Goal: Task Accomplishment & Management: Complete application form

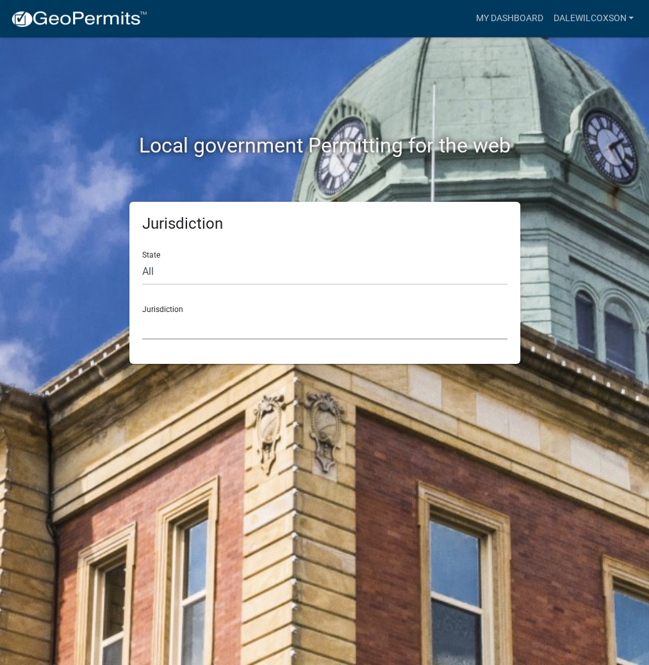
click at [195, 334] on select "[GEOGRAPHIC_DATA], [US_STATE] [GEOGRAPHIC_DATA], [US_STATE][PERSON_NAME][GEOGRA…" at bounding box center [324, 326] width 365 height 26
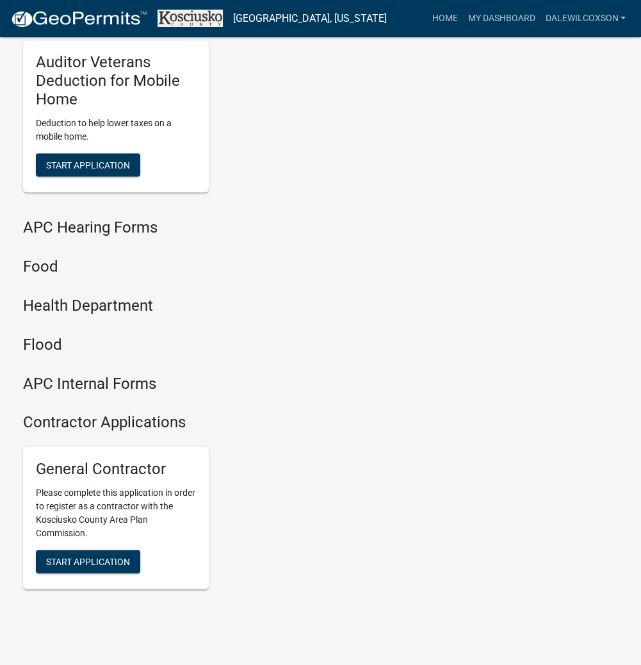
scroll to position [1540, 0]
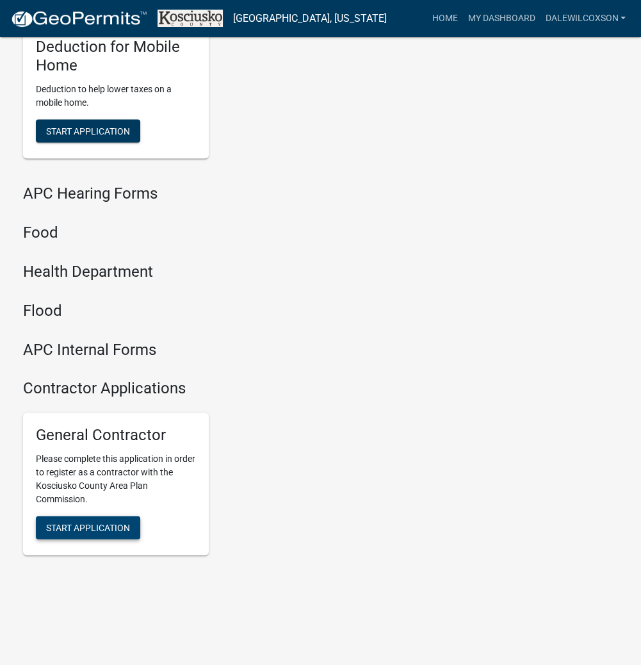
click at [112, 522] on span "Start Application" at bounding box center [88, 527] width 84 height 10
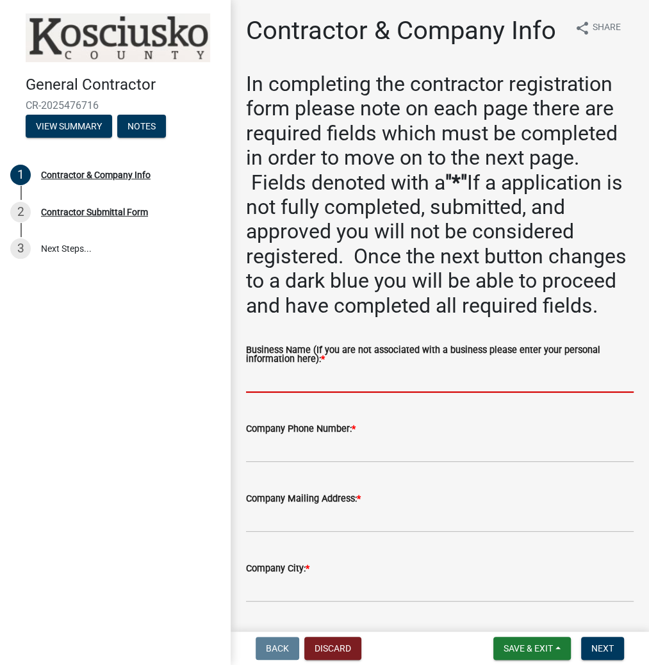
click at [297, 393] on input "Business Name (If you are not associated with a business please enter your pers…" at bounding box center [440, 379] width 388 height 26
paste input "DALEWILCOXSON"
click at [273, 393] on input "DALEWILCOXSON" at bounding box center [440, 379] width 388 height 26
type input "[PERSON_NAME]"
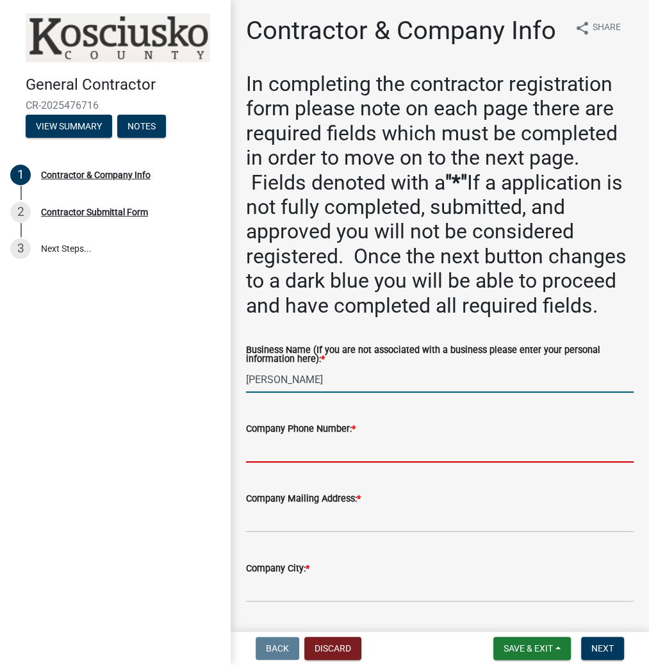
click at [279, 462] on input "Company Phone Number: *" at bounding box center [440, 449] width 388 height 26
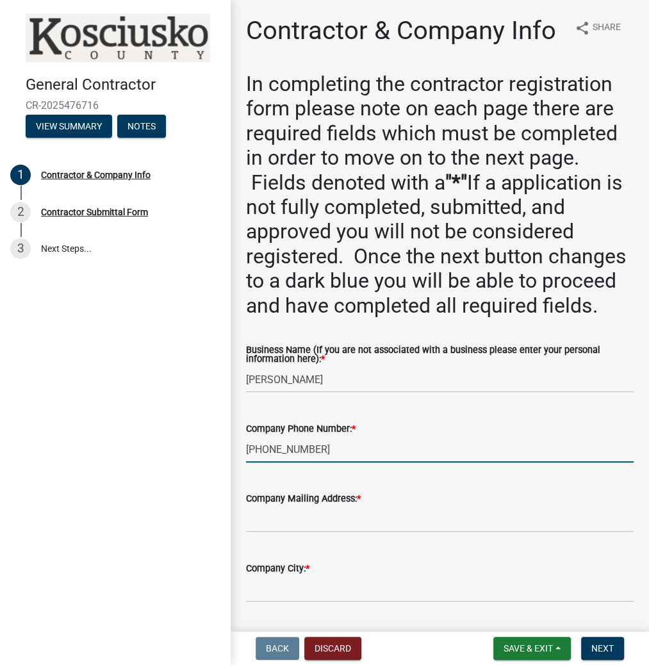
type input "[PHONE_NUMBER]"
click at [284, 532] on input "Company Mailing Address: *" at bounding box center [440, 519] width 388 height 26
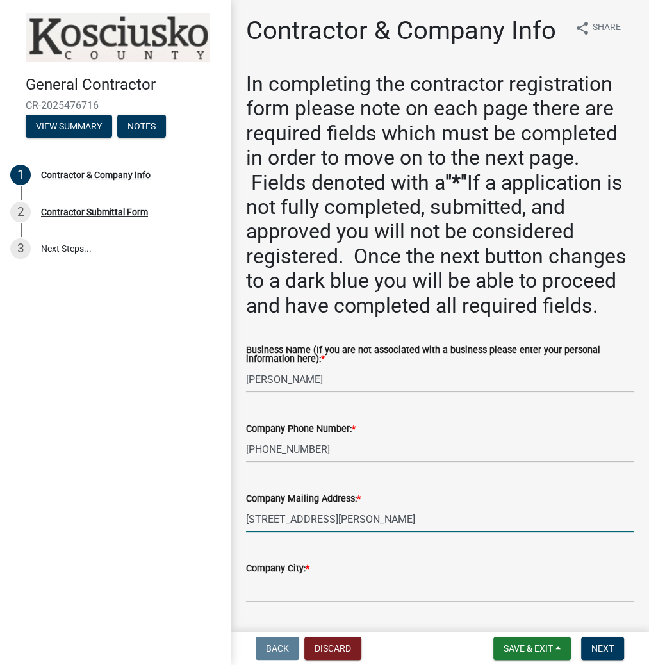
type input "[STREET_ADDRESS][PERSON_NAME]"
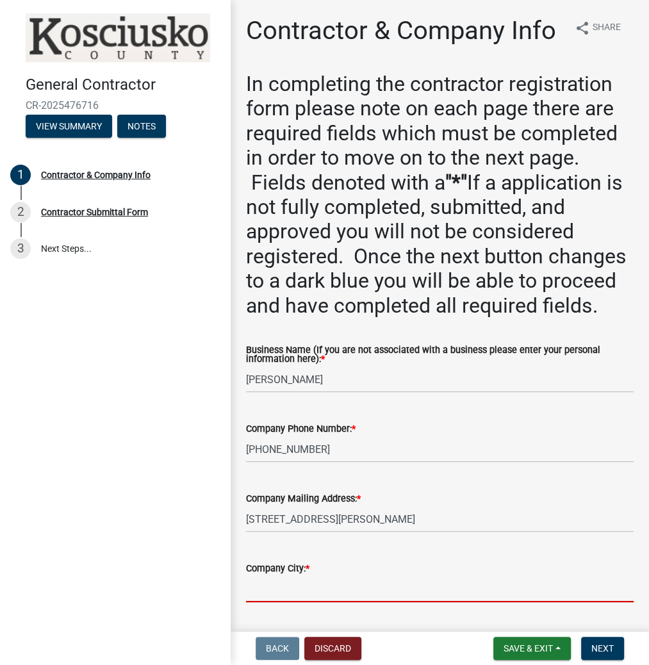
scroll to position [7, 0]
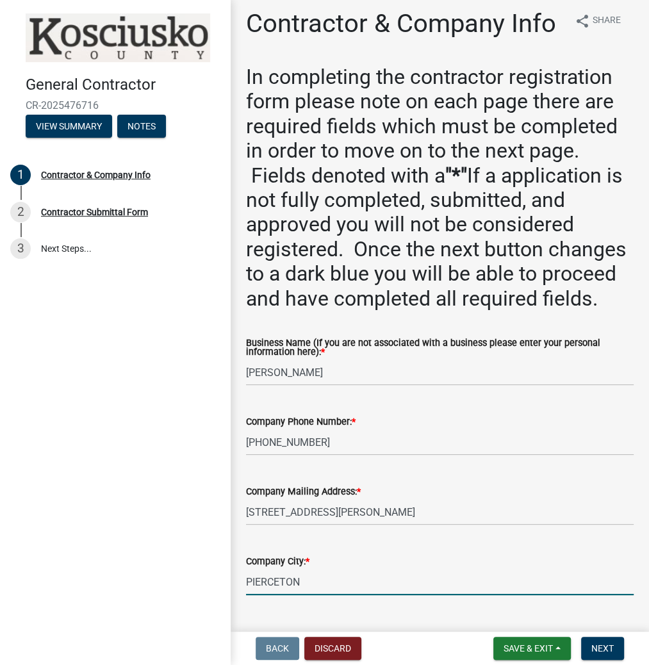
type input "PIERCETON"
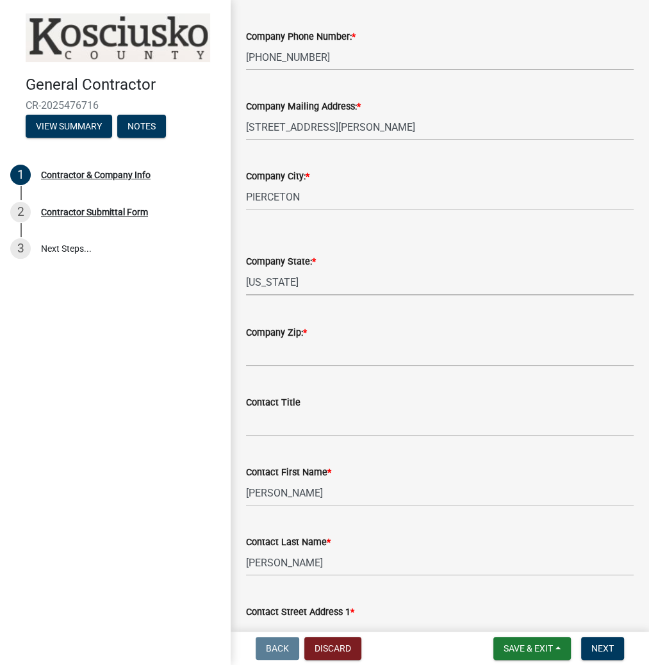
select select "IN"
type input "46562"
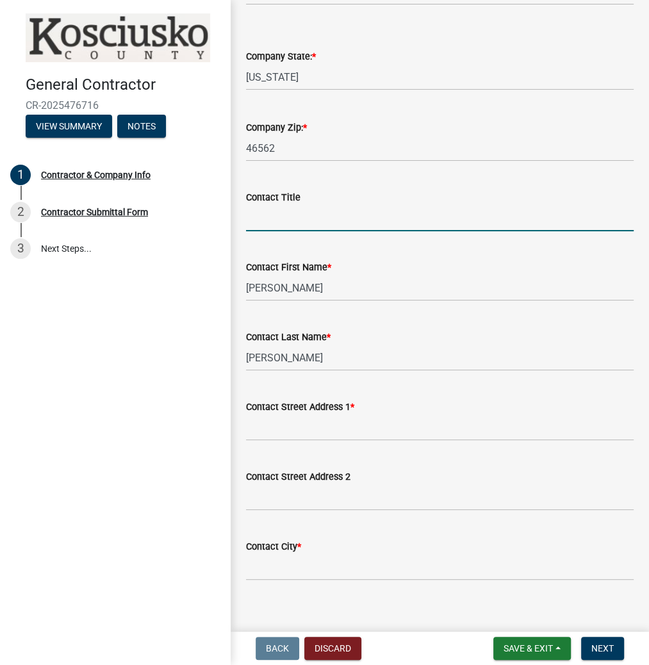
scroll to position [699, 0]
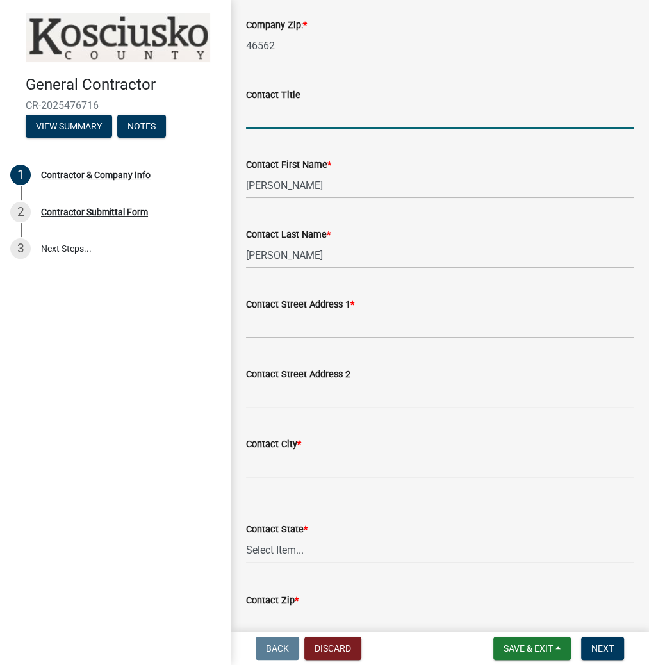
click at [266, 312] on div "Contact Street Address 1 *" at bounding box center [440, 304] width 388 height 15
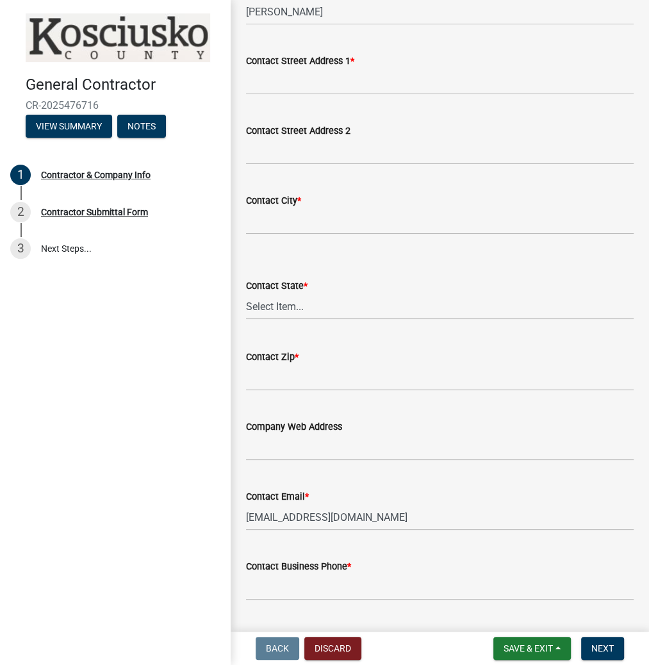
scroll to position [789, 0]
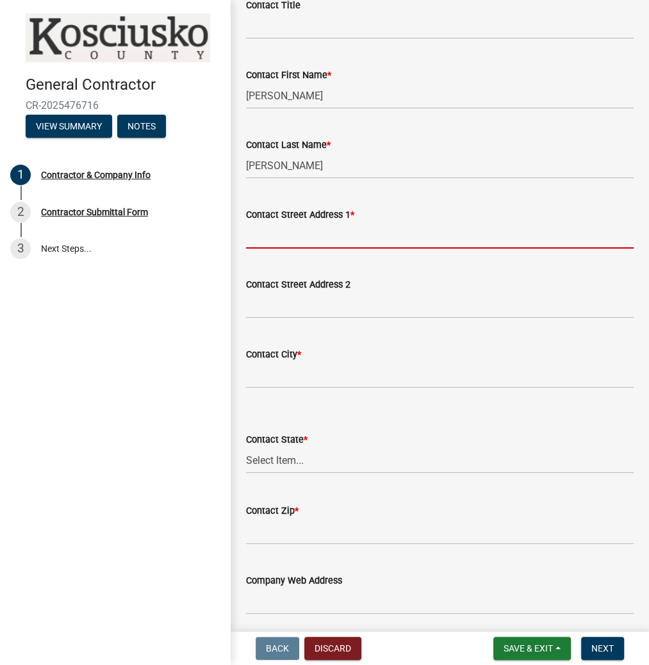
click at [268, 249] on input "Contact Street Address 1 *" at bounding box center [440, 235] width 388 height 26
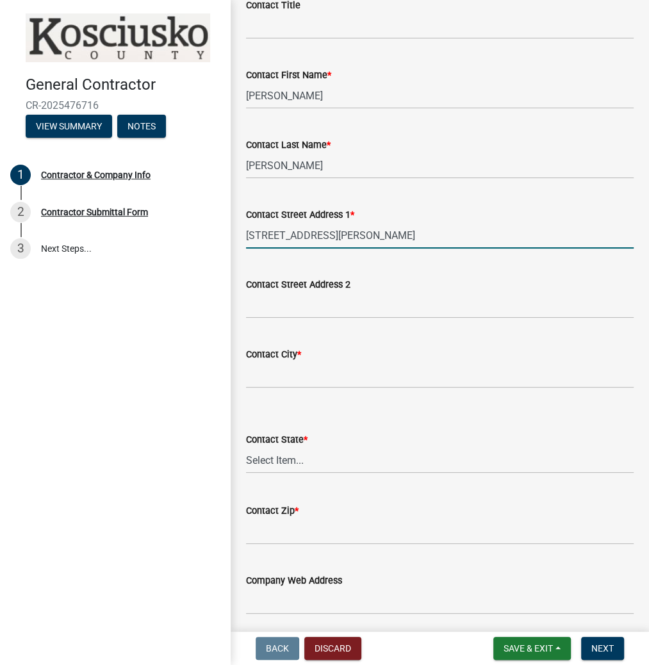
type input "[STREET_ADDRESS][PERSON_NAME]"
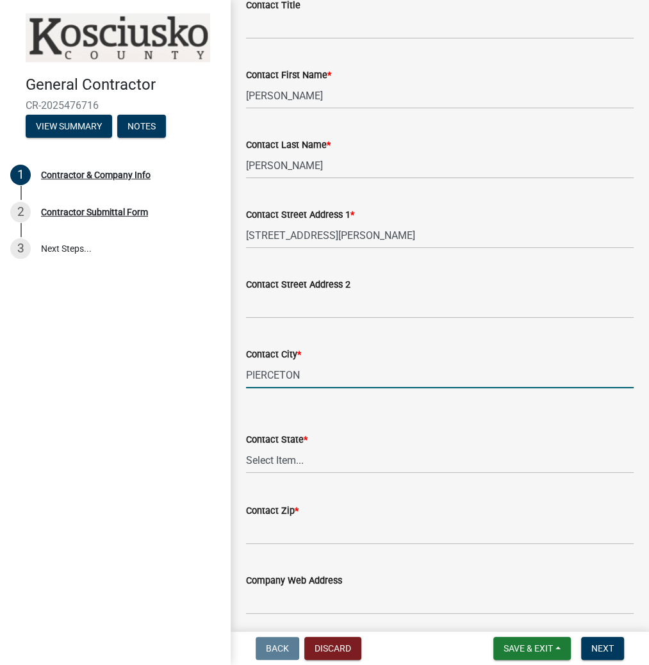
type input "PIERCETON"
select select "IN"
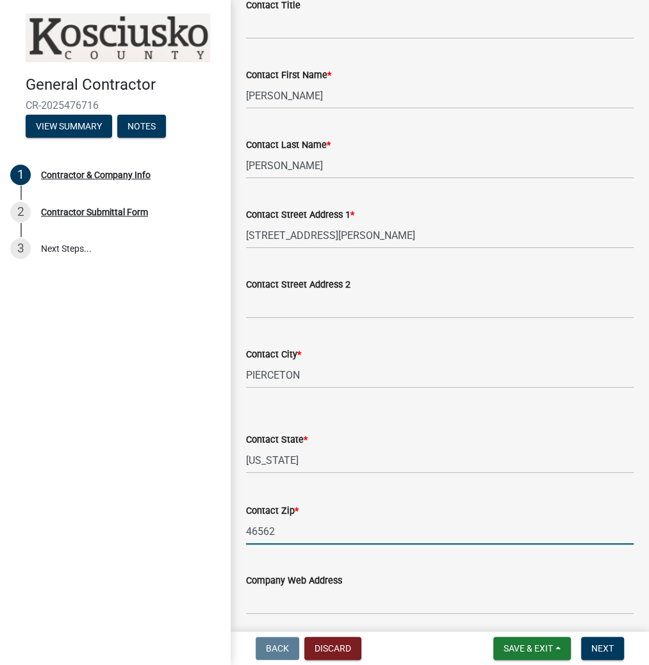
type input "46562"
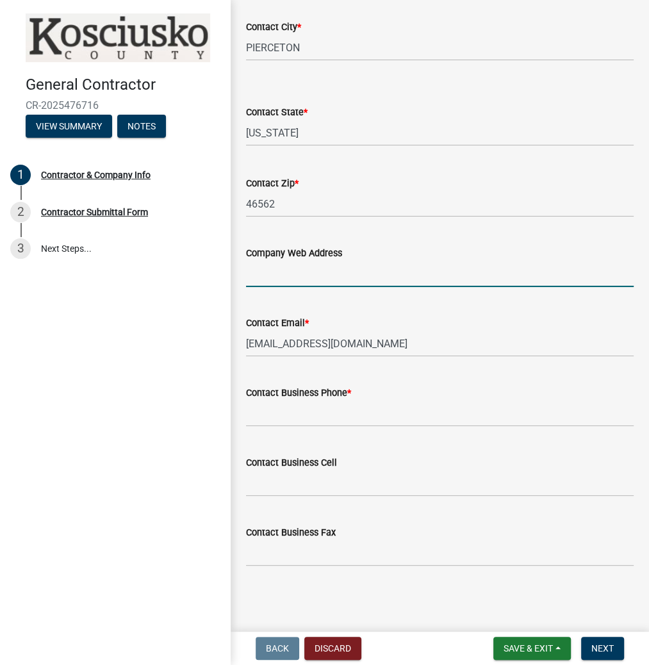
scroll to position [1148, 0]
click at [266, 418] on input "Contact Business Phone *" at bounding box center [440, 413] width 388 height 26
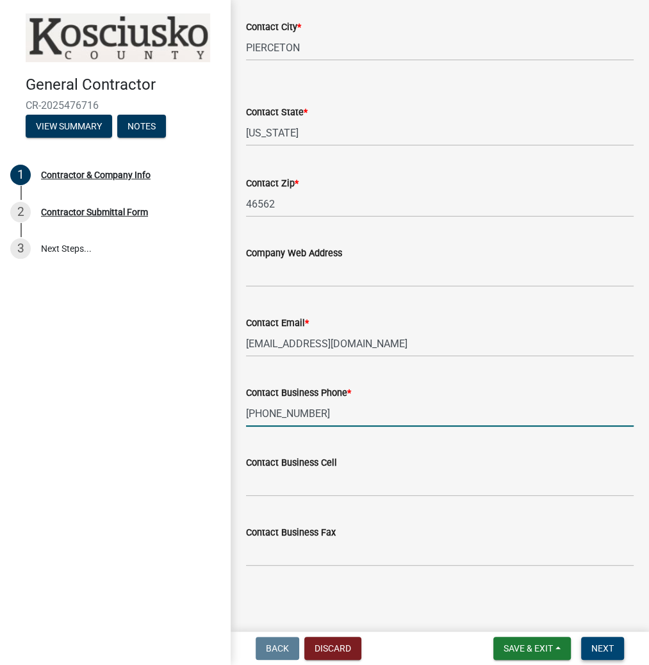
type input "[PHONE_NUMBER]"
click at [601, 643] on span "Next" at bounding box center [602, 648] width 22 height 10
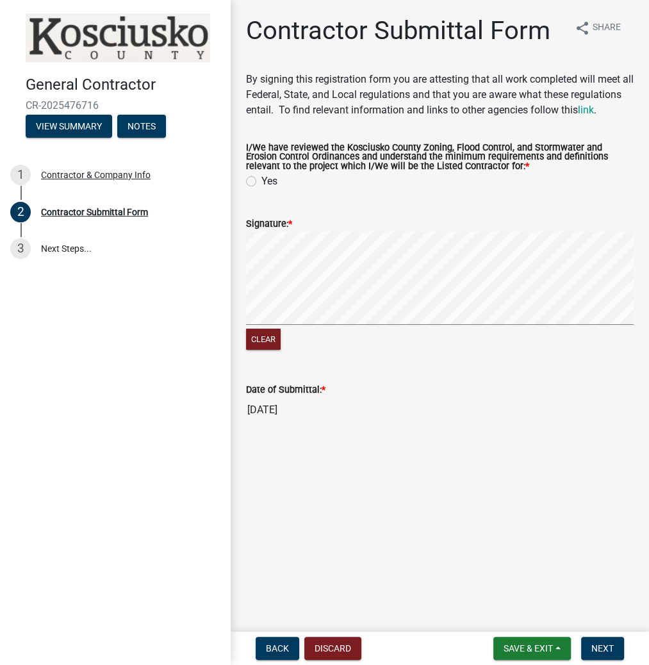
click at [261, 189] on label "Yes" at bounding box center [269, 181] width 16 height 15
click at [261, 182] on input "Yes" at bounding box center [265, 178] width 8 height 8
radio input "true"
click at [605, 653] on span "Next" at bounding box center [602, 648] width 22 height 10
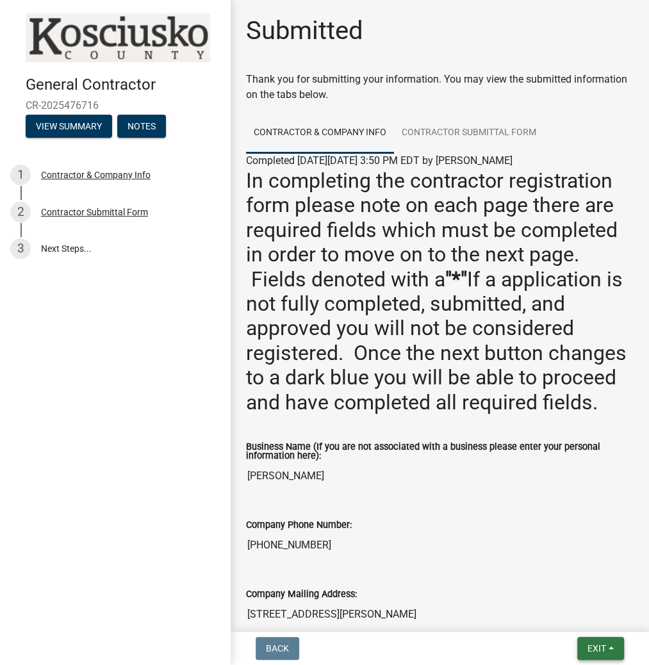
click at [582, 657] on button "Exit" at bounding box center [600, 648] width 47 height 23
click at [579, 619] on button "Save & Exit" at bounding box center [573, 615] width 102 height 31
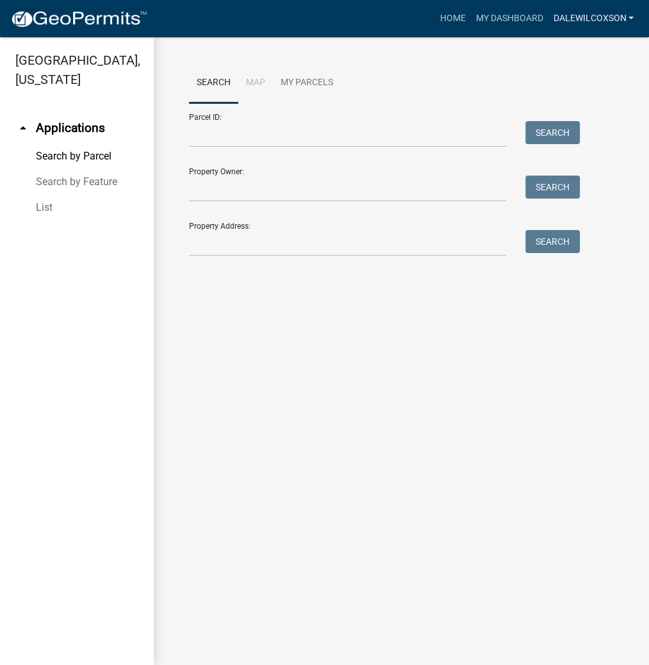
click at [570, 23] on link "DALEWILCOXSON" at bounding box center [593, 18] width 91 height 24
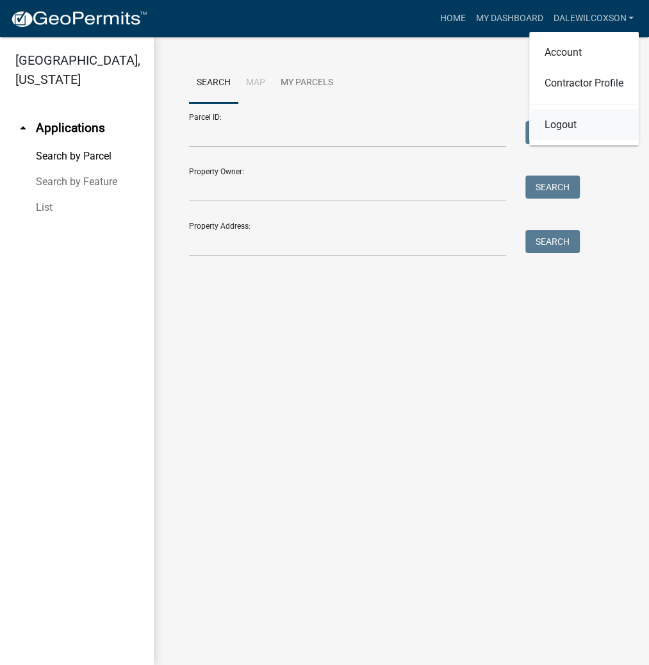
click at [565, 125] on link "Logout" at bounding box center [584, 125] width 110 height 31
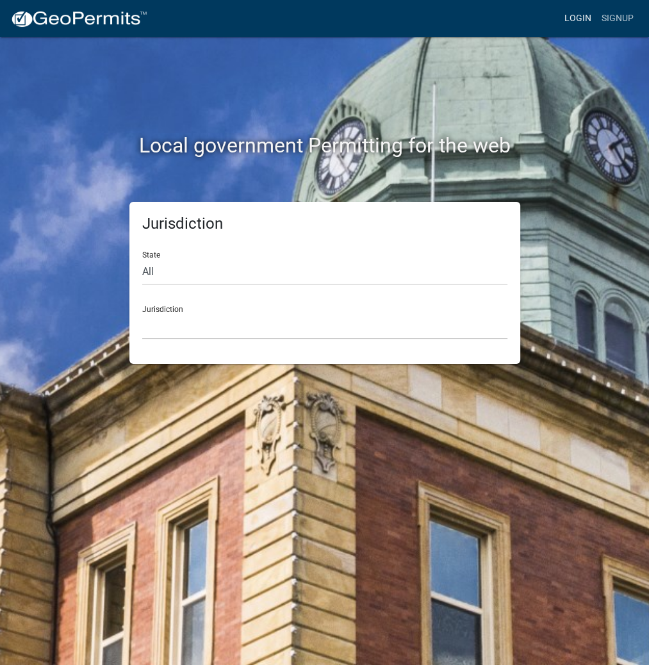
click at [573, 15] on link "Login" at bounding box center [577, 18] width 37 height 24
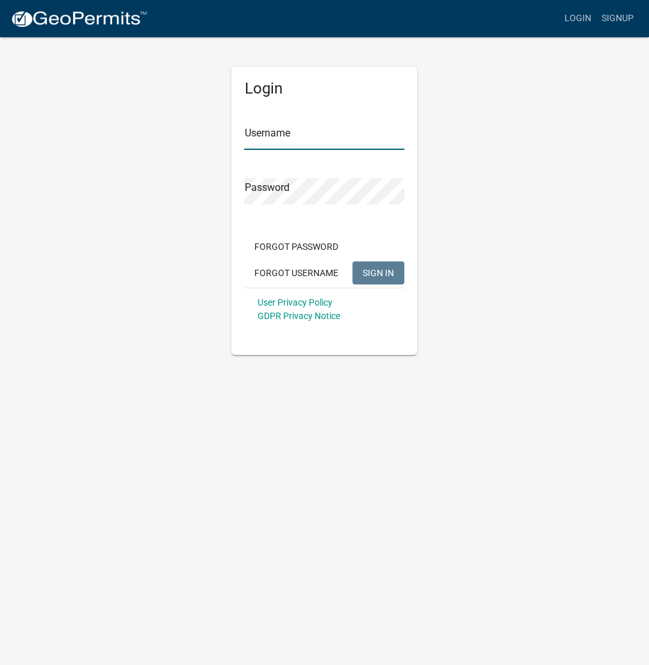
click at [295, 140] on input "Username" at bounding box center [324, 137] width 160 height 26
type input "kosplanning"
click at [352, 261] on button "SIGN IN" at bounding box center [378, 272] width 52 height 23
